Goal: Task Accomplishment & Management: Manage account settings

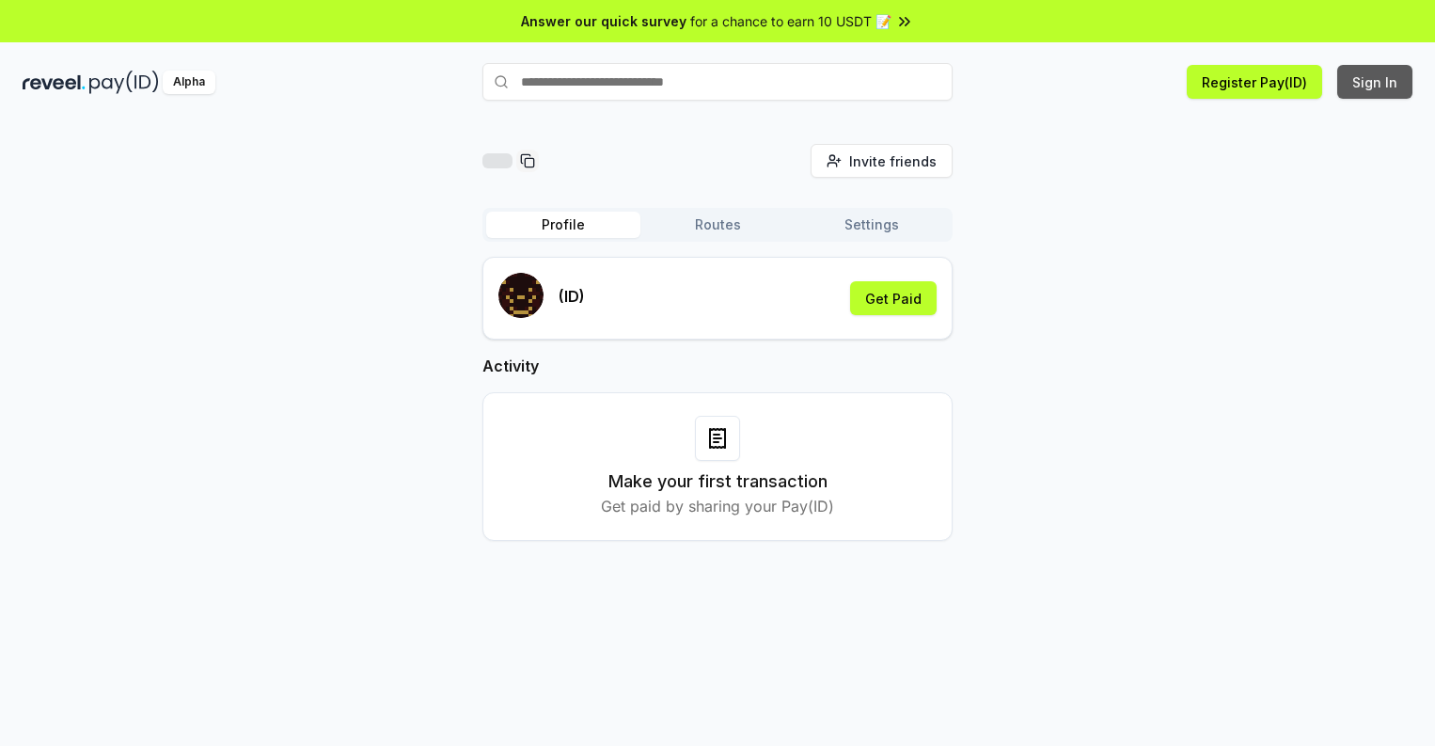
click at [1376, 82] on button "Sign In" at bounding box center [1374, 82] width 75 height 34
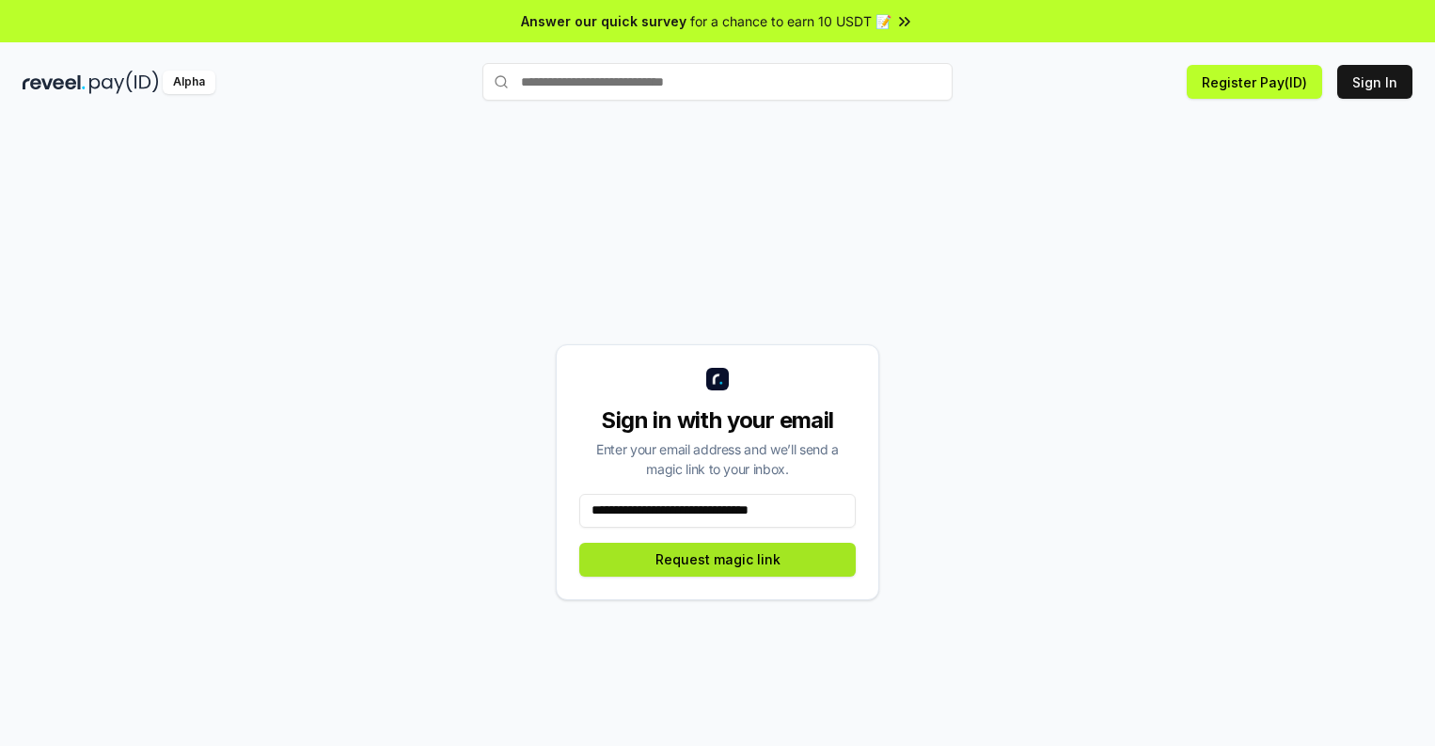
type input "**********"
click at [718, 559] on button "Request magic link" at bounding box center [717, 560] width 276 height 34
